Goal: Task Accomplishment & Management: Complete application form

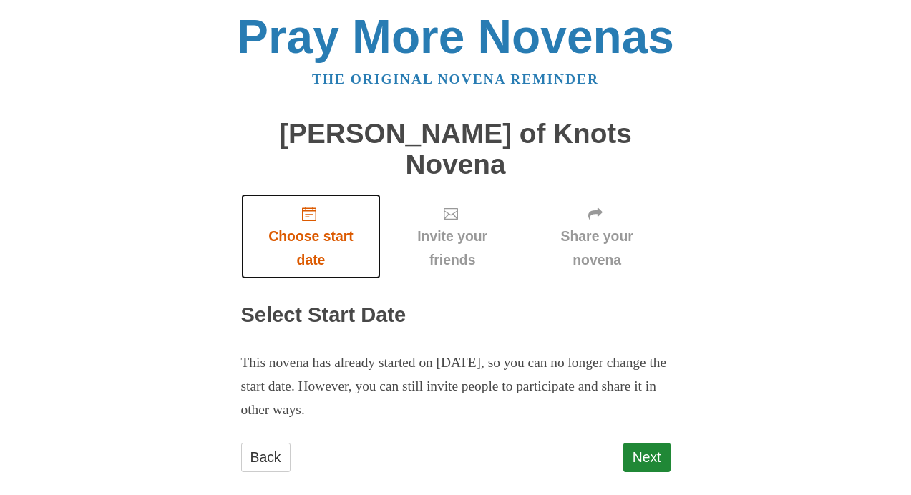
click at [310, 225] on span "Choose start date" at bounding box center [312, 248] width 112 height 47
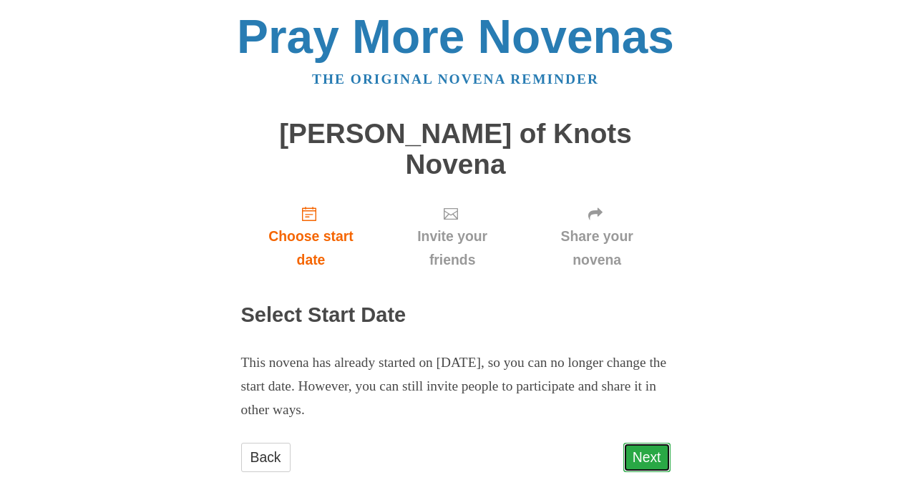
click at [638, 443] on link "Next" at bounding box center [647, 457] width 47 height 29
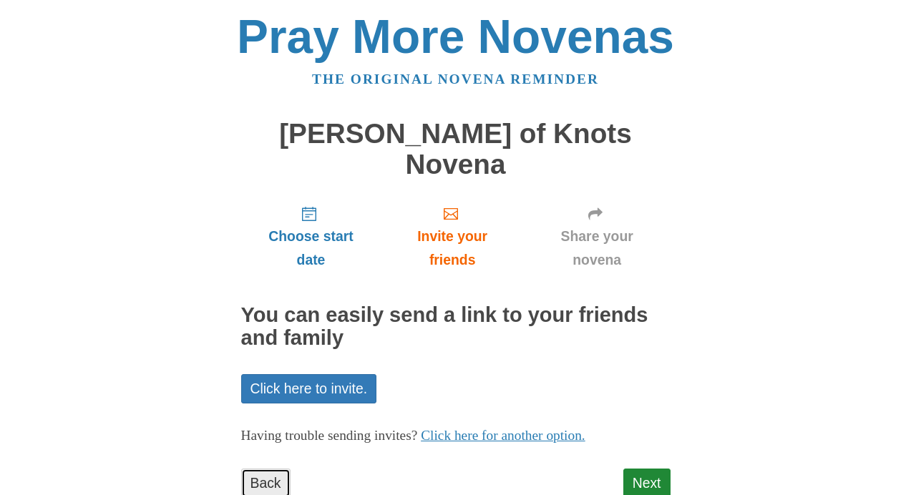
click at [256, 469] on link "Back" at bounding box center [265, 483] width 49 height 29
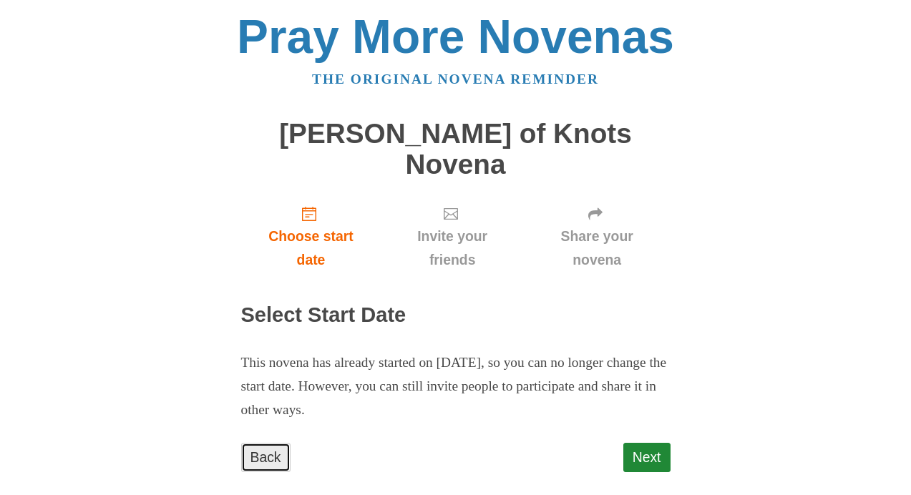
click at [277, 443] on link "Back" at bounding box center [265, 457] width 49 height 29
click at [268, 443] on link "Back" at bounding box center [265, 457] width 49 height 29
